Goal: Obtain resource: Obtain resource

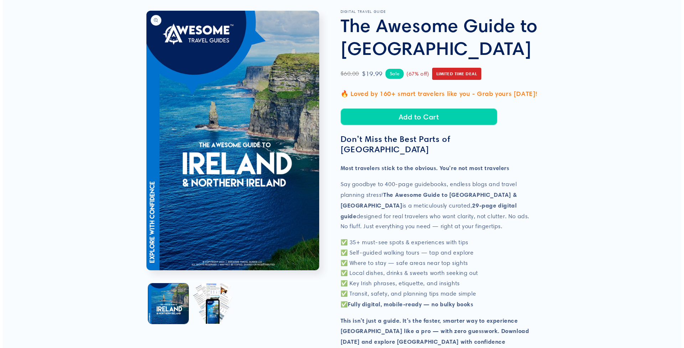
scroll to position [63, 0]
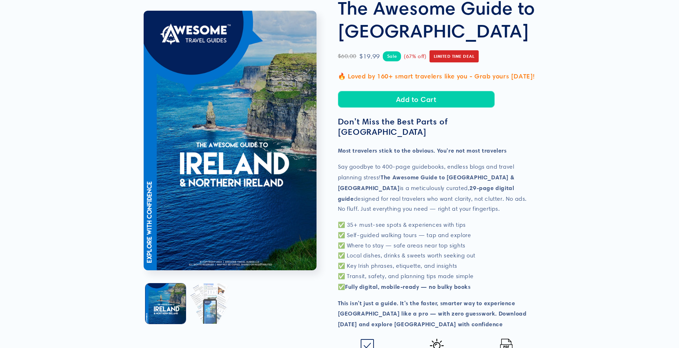
click at [210, 295] on button "Load image 2 in gallery view" at bounding box center [209, 303] width 40 height 40
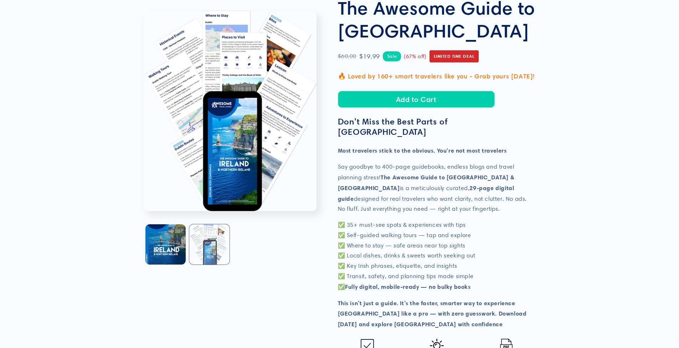
click at [215, 238] on button "Load image 2 in gallery view" at bounding box center [209, 244] width 40 height 40
click at [144, 211] on button "Open media 2 in modal" at bounding box center [144, 211] width 0 height 0
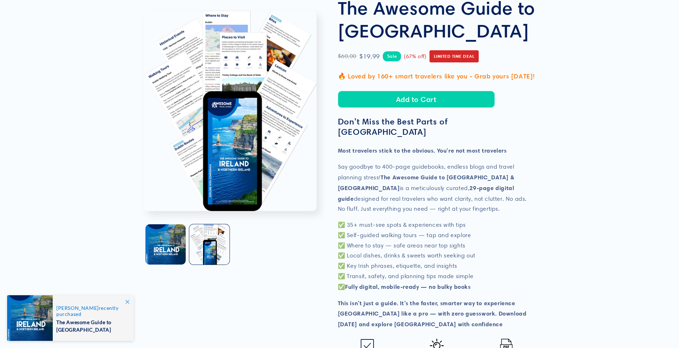
scroll to position [195, 0]
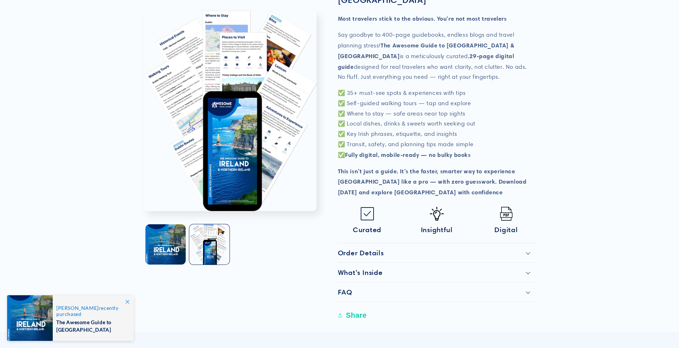
click at [526, 252] on icon at bounding box center [527, 253] width 5 height 3
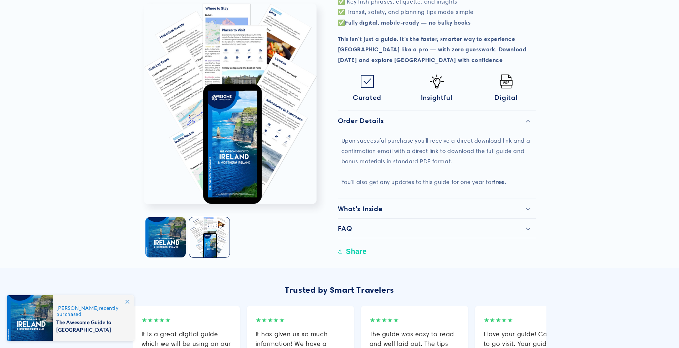
scroll to position [328, 0]
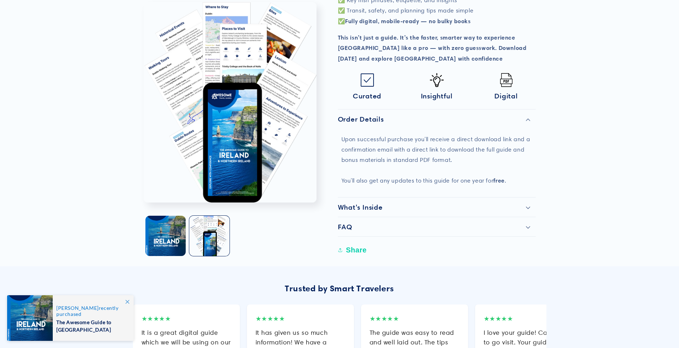
click at [524, 222] on div "FAQ" at bounding box center [437, 226] width 198 height 9
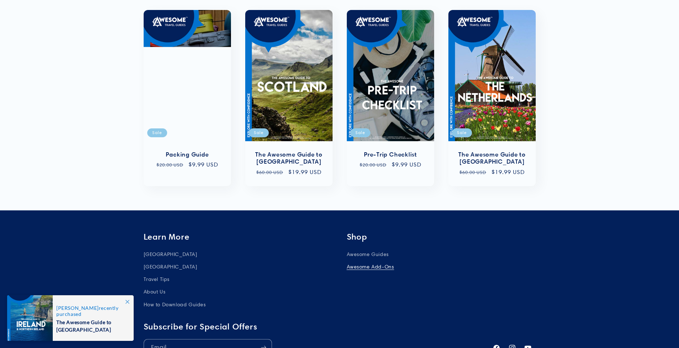
scroll to position [1074, 0]
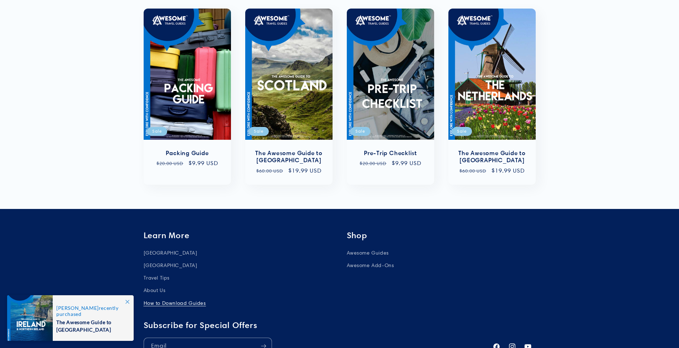
click at [171, 297] on link "How to Download Guides" at bounding box center [175, 303] width 62 height 12
